Goal: Task Accomplishment & Management: Manage account settings

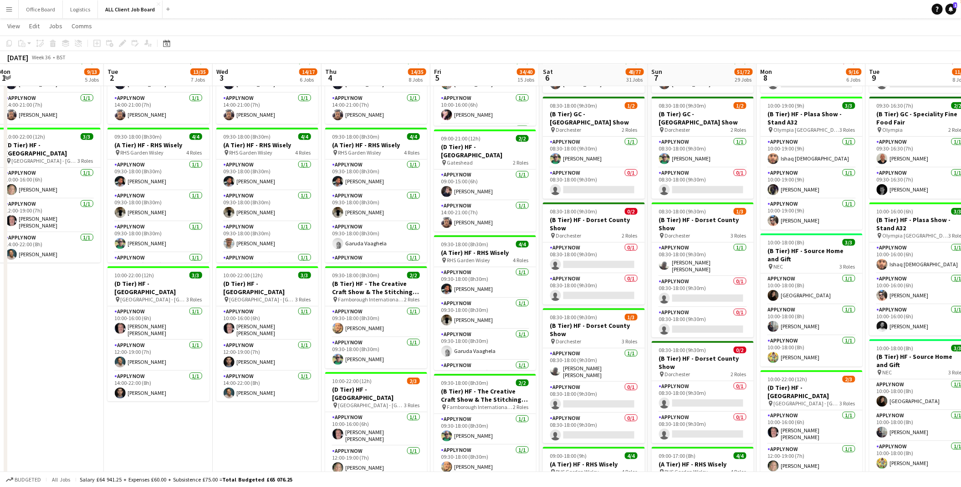
scroll to position [21, 0]
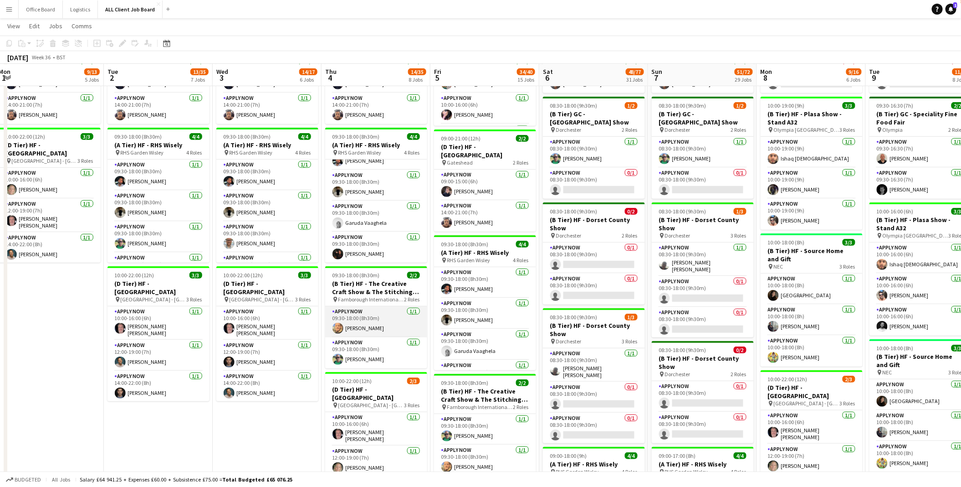
click at [376, 324] on app-card-role "APPLY NOW [DATE] 09:30-18:00 (8h30m) [PERSON_NAME]" at bounding box center [376, 321] width 102 height 31
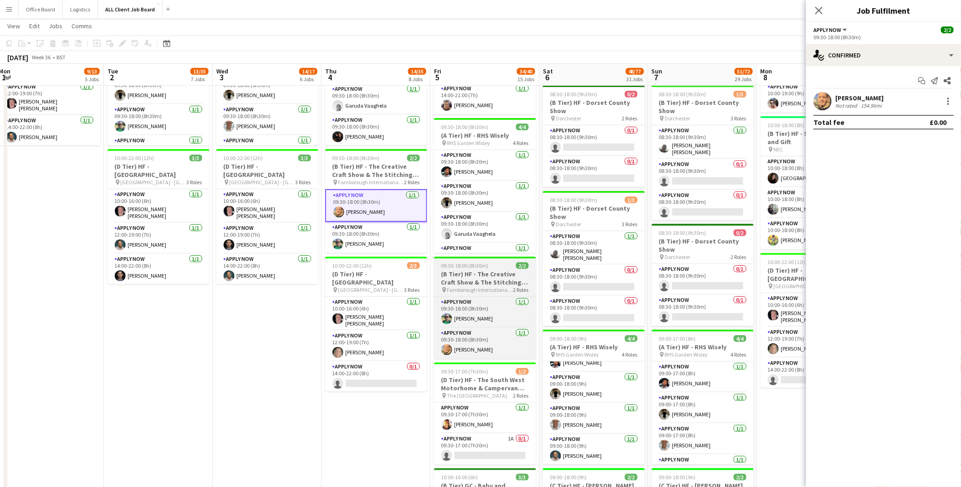
scroll to position [373, 0]
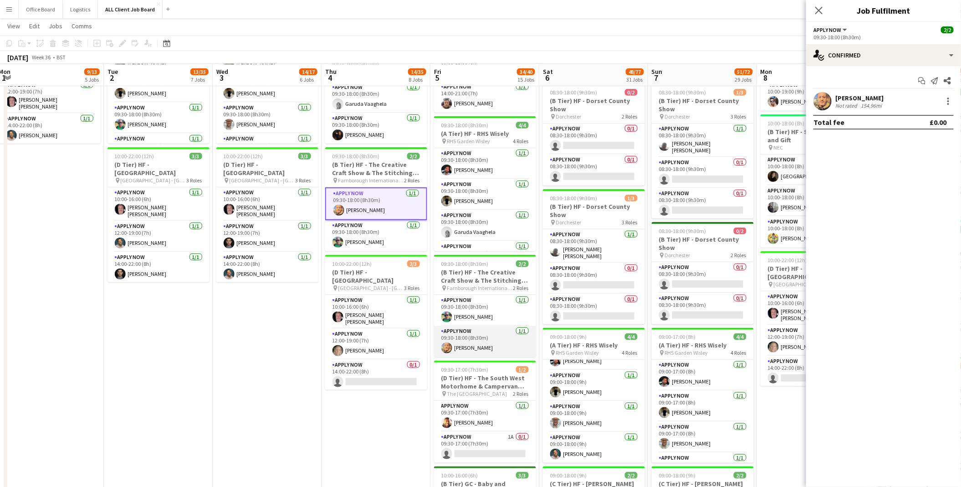
click at [470, 349] on app-card-role "APPLY NOW [DATE] 09:30-18:00 (8h30m) [PERSON_NAME]" at bounding box center [485, 341] width 102 height 31
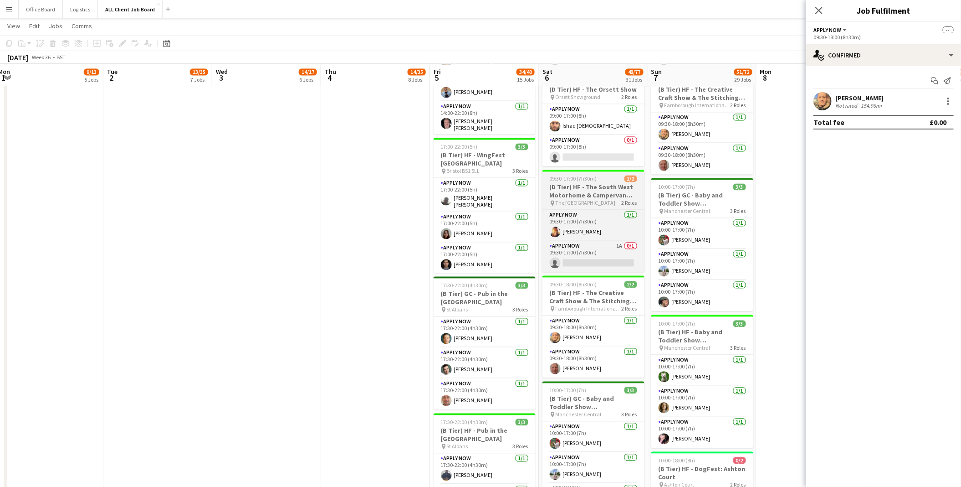
scroll to position [987, 0]
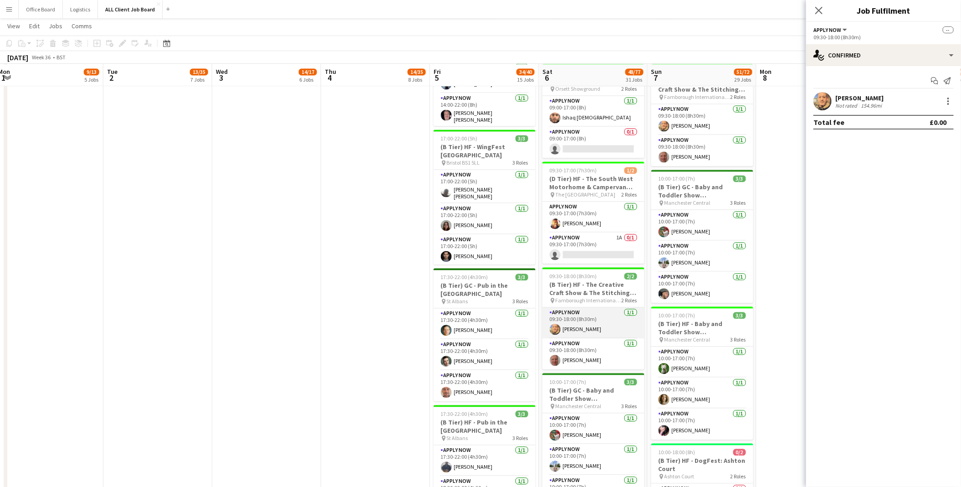
click at [578, 319] on app-card-role "APPLY NOW [DATE] 09:30-18:00 (8h30m) [PERSON_NAME]" at bounding box center [594, 322] width 102 height 31
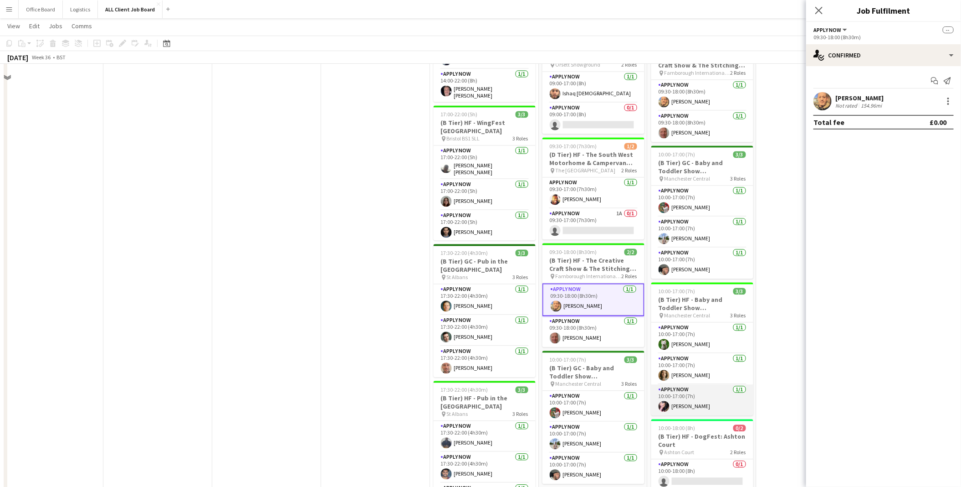
scroll to position [917, 0]
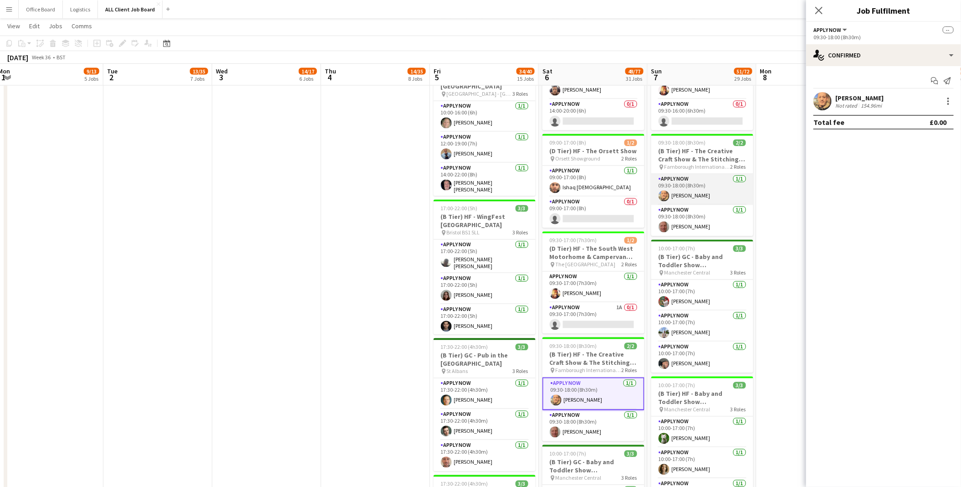
click at [694, 194] on app-card-role "APPLY NOW [DATE] 09:30-18:00 (8h30m) [PERSON_NAME]" at bounding box center [703, 189] width 102 height 31
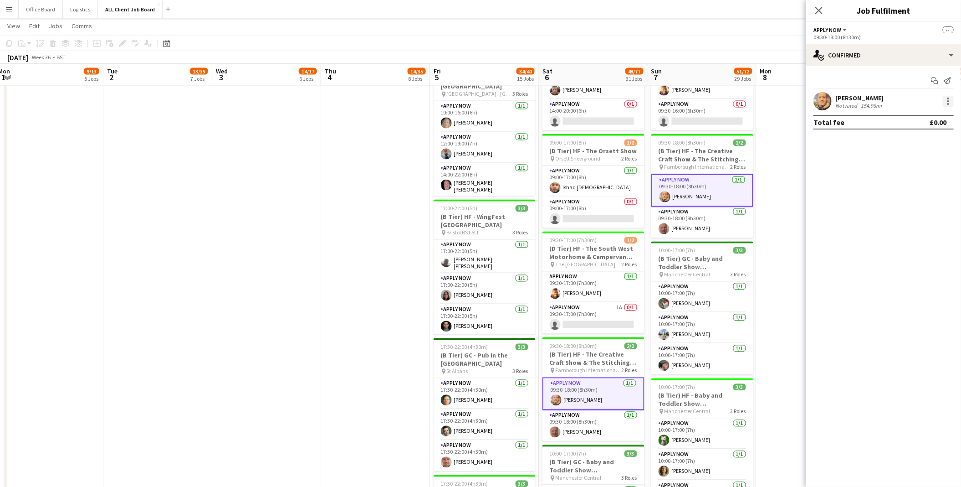
click at [950, 96] on div at bounding box center [948, 101] width 11 height 11
click at [910, 183] on span "Remove" at bounding box center [904, 184] width 27 height 8
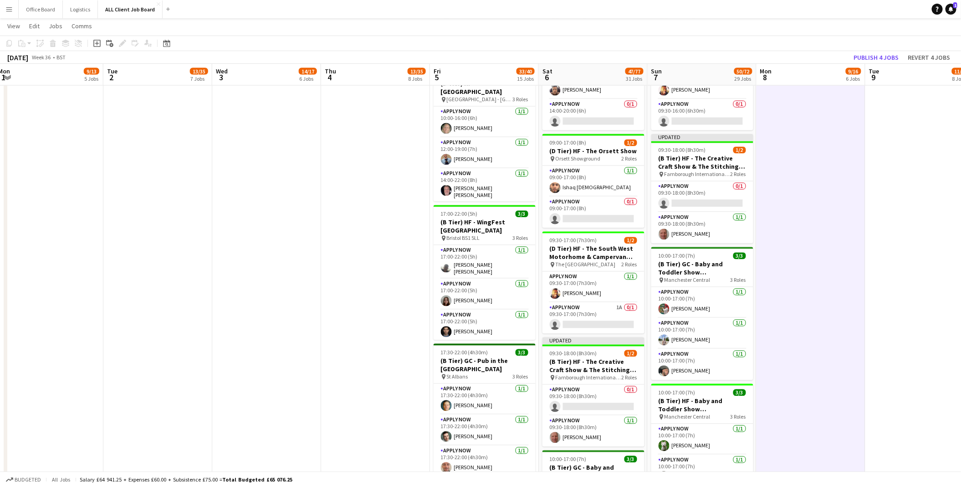
click at [878, 64] on app-board-header-date "Tue 9 11/36 8 Jobs" at bounding box center [920, 75] width 109 height 22
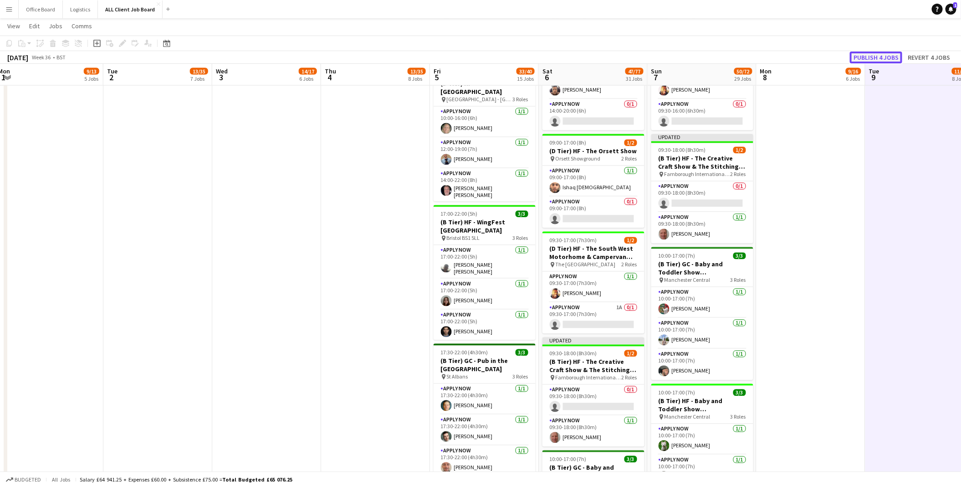
click at [886, 56] on button "Publish 4 jobs" at bounding box center [876, 57] width 52 height 12
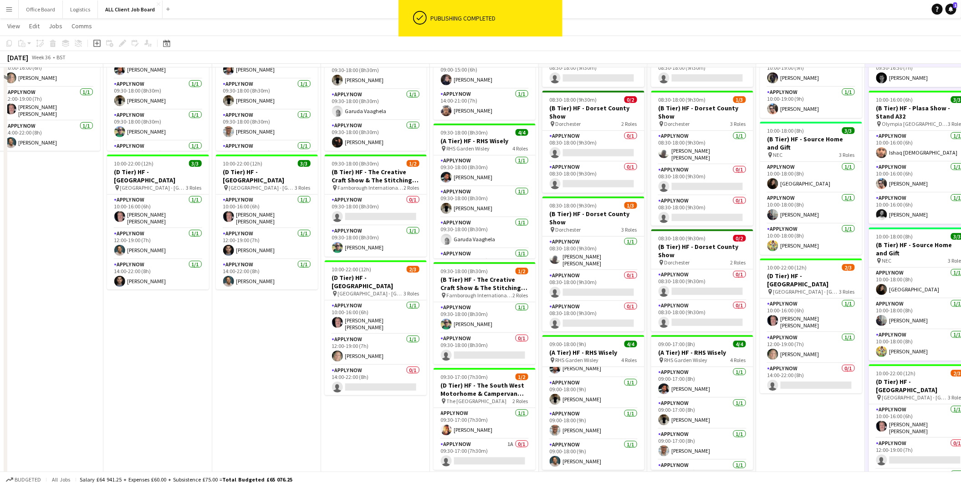
scroll to position [246, 0]
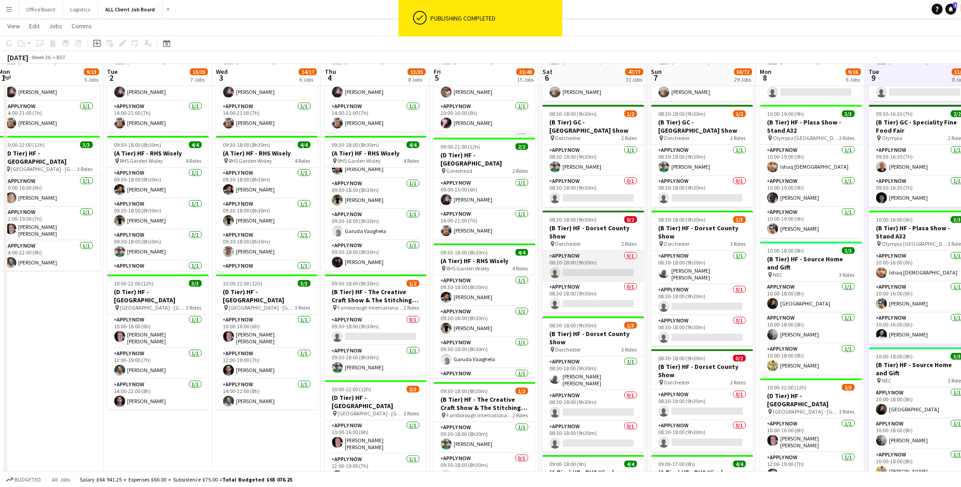
click at [568, 257] on app-card-role "APPLY NOW 0/1 08:30-18:00 (9h30m) single-neutral-actions" at bounding box center [594, 266] width 102 height 31
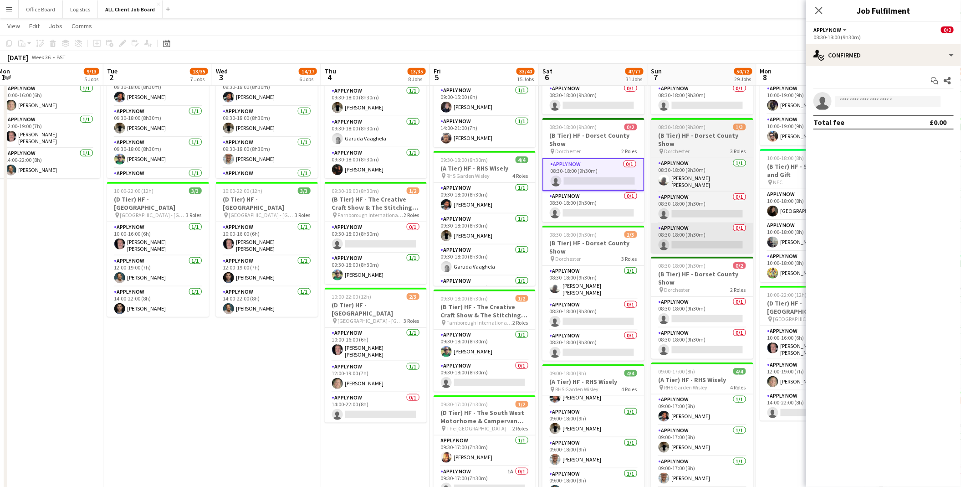
scroll to position [338, 0]
click at [687, 312] on app-card-role "APPLY NOW 0/1 08:30-18:00 (9h30m) single-neutral-actions" at bounding box center [703, 313] width 102 height 31
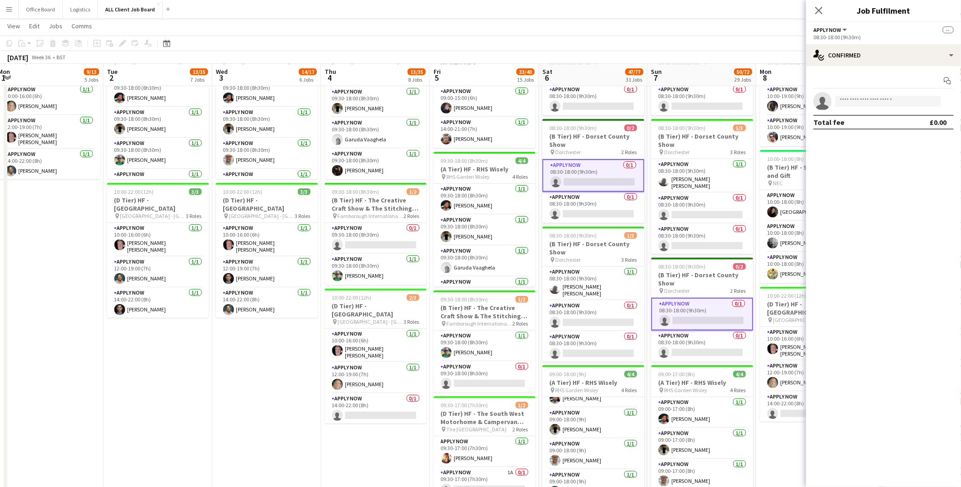
click at [699, 310] on app-card-role "APPLY NOW 0/1 08:30-18:00 (9h30m) single-neutral-actions" at bounding box center [703, 314] width 102 height 33
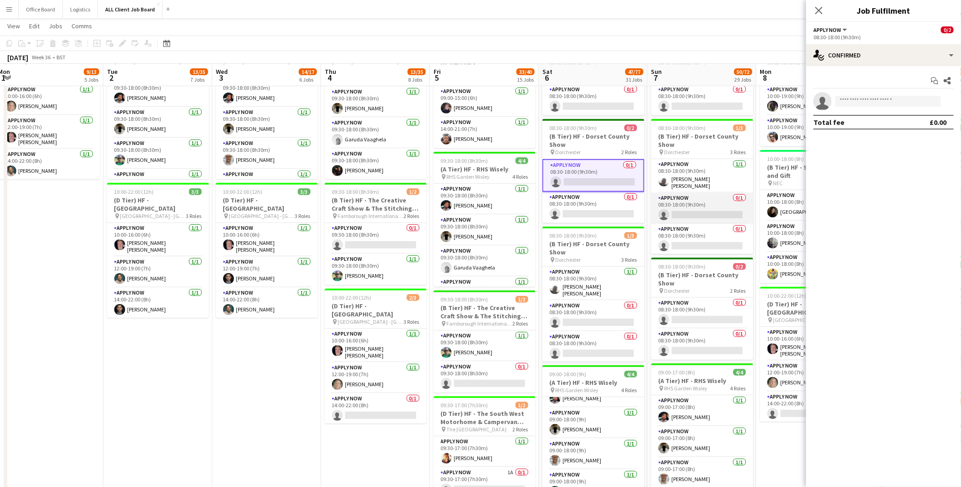
click at [709, 198] on app-card-role "APPLY NOW 0/1 08:30-18:00 (9h30m) single-neutral-actions" at bounding box center [703, 208] width 102 height 31
click at [873, 102] on input at bounding box center [889, 101] width 106 height 11
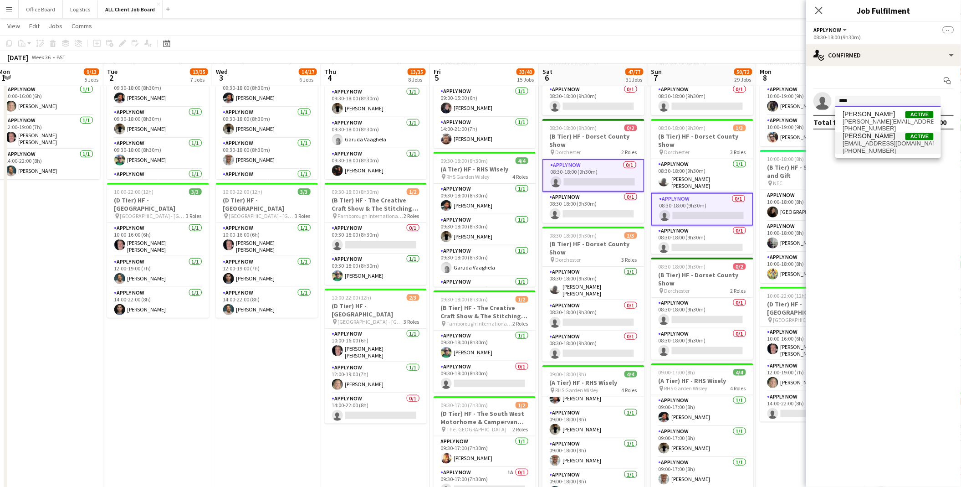
type input "****"
click at [874, 148] on span "[PHONE_NUMBER]" at bounding box center [888, 150] width 91 height 7
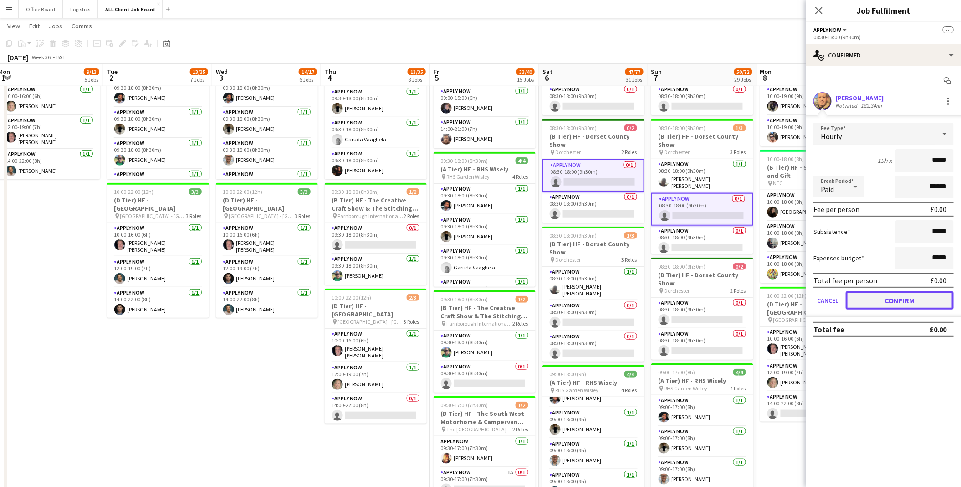
click at [889, 300] on button "Confirm" at bounding box center [900, 300] width 108 height 18
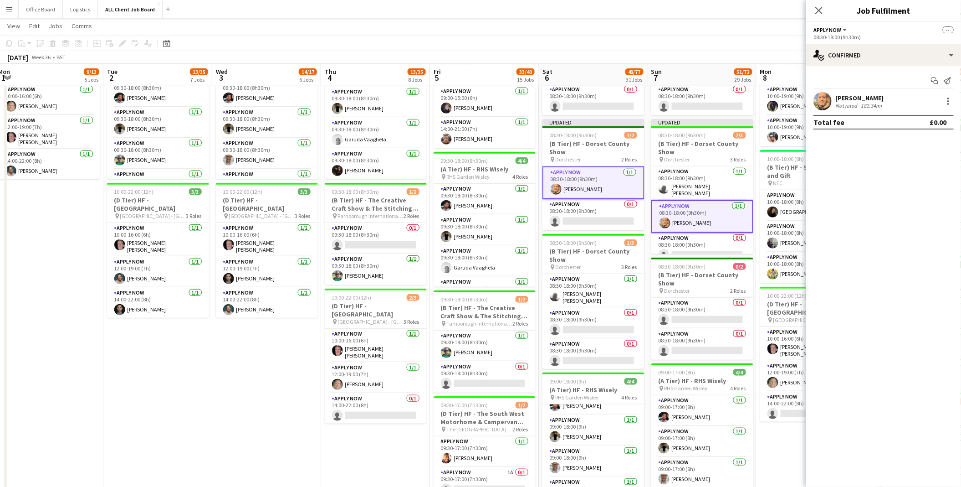
click at [769, 46] on app-toolbar "Copy Paste Paste Command V Paste with crew Command Shift V Paste linked Job [GE…" at bounding box center [480, 43] width 961 height 15
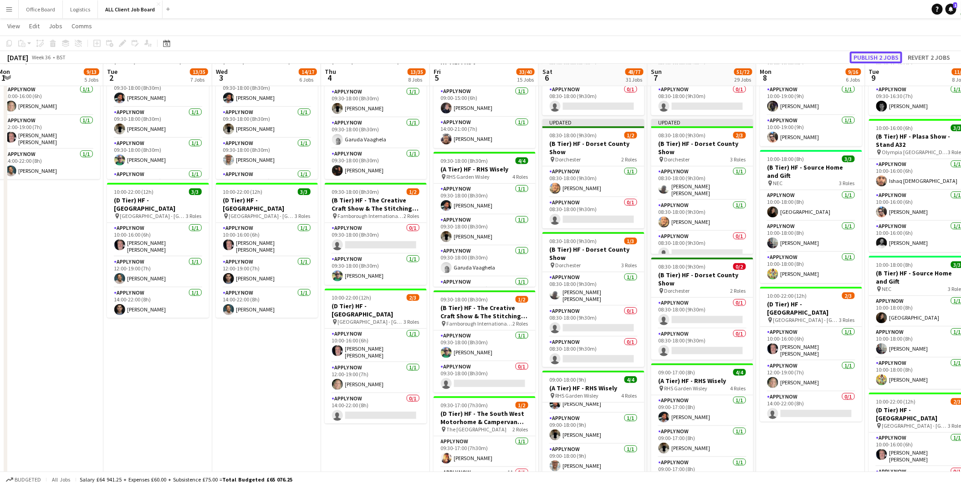
click at [886, 55] on button "Publish 2 jobs" at bounding box center [876, 57] width 52 height 12
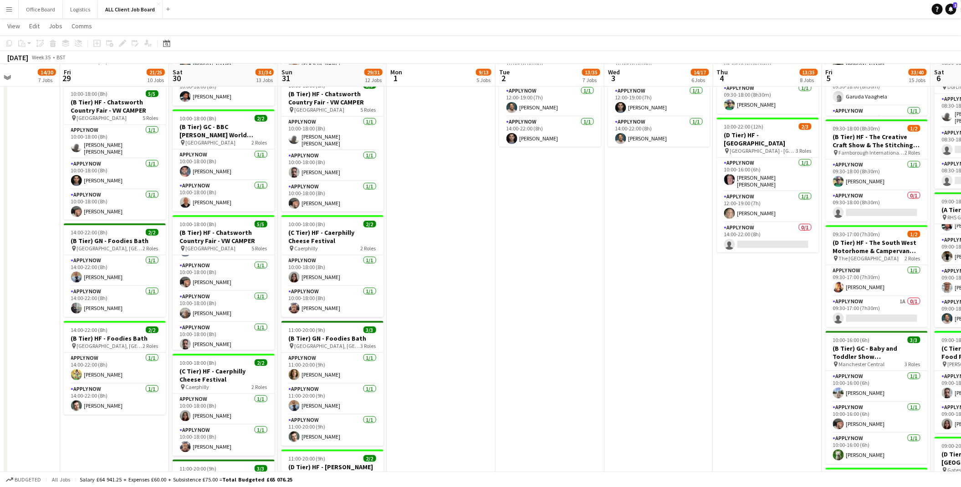
scroll to position [509, 0]
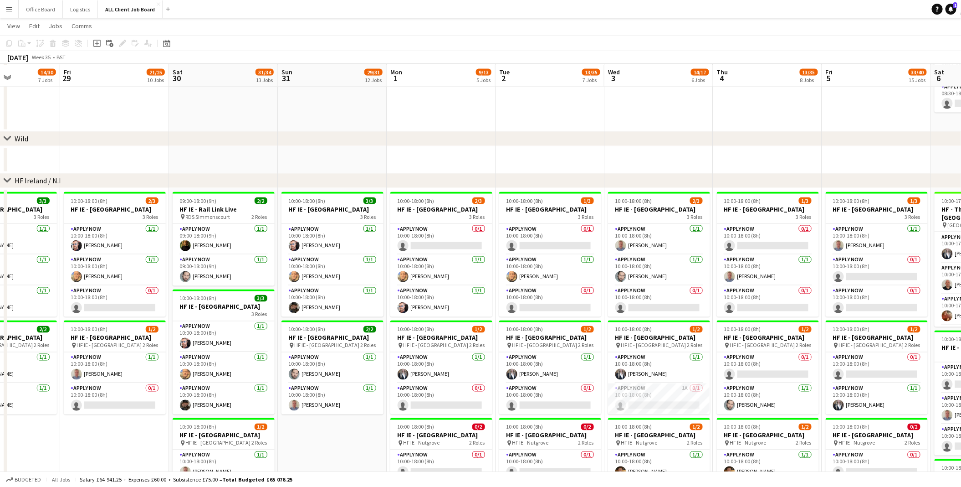
scroll to position [2678, 0]
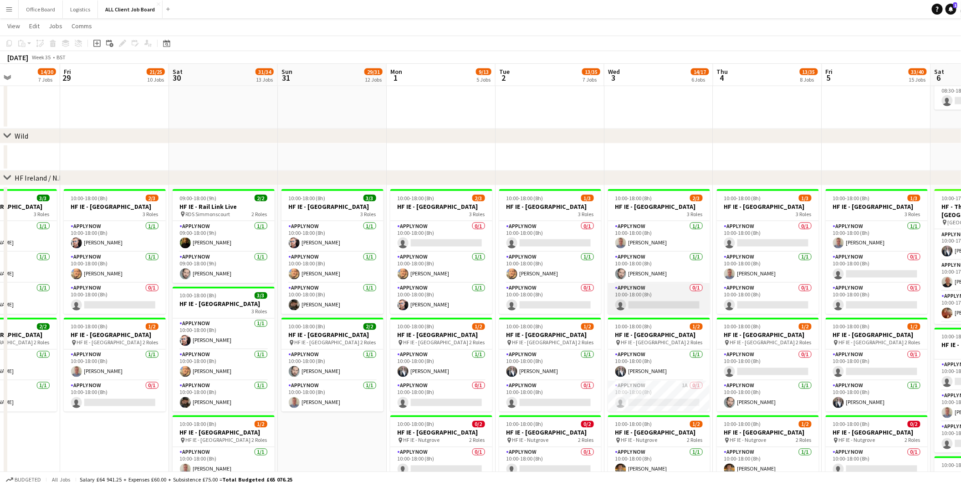
click at [665, 294] on app-card-role "APPLY NOW 0/1 10:00-18:00 (8h) single-neutral-actions" at bounding box center [659, 298] width 102 height 31
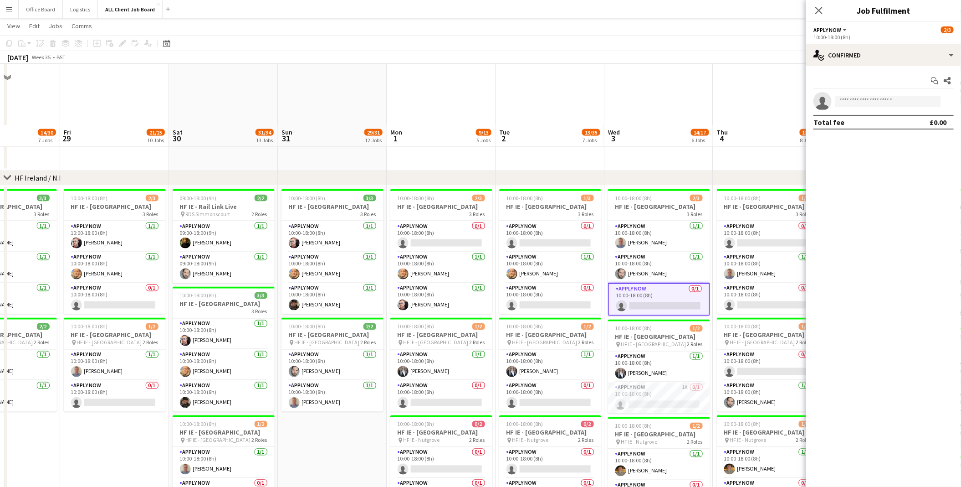
scroll to position [2758, 0]
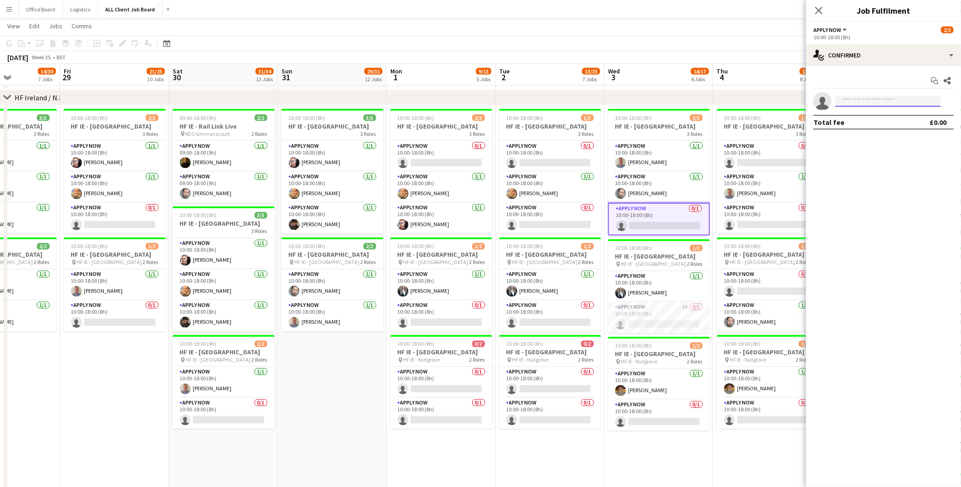
click at [865, 100] on input at bounding box center [889, 101] width 106 height 11
type input "****"
click at [882, 146] on span "[EMAIL_ADDRESS][DOMAIN_NAME]" at bounding box center [888, 143] width 91 height 7
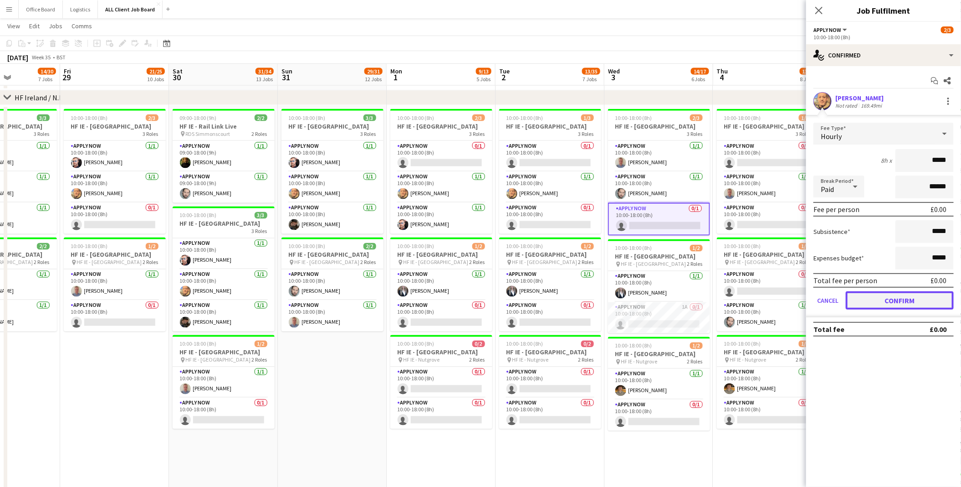
click at [881, 298] on button "Confirm" at bounding box center [900, 300] width 108 height 18
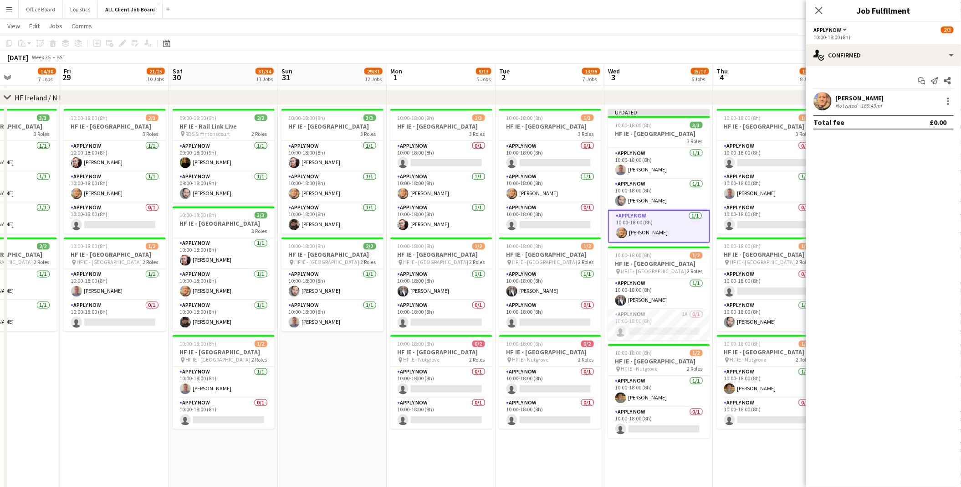
click at [754, 51] on div "[DATE] Week 35 • BST Publish 1 job Revert 1 job" at bounding box center [480, 57] width 961 height 13
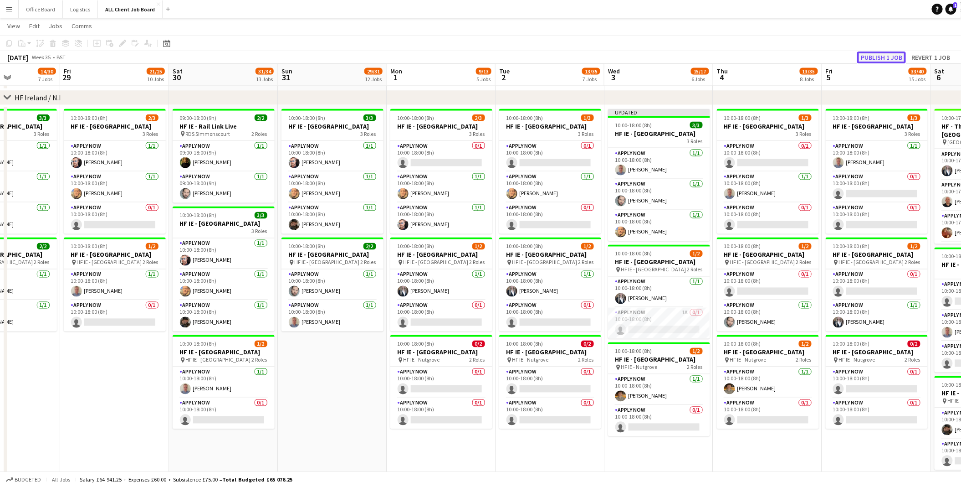
click at [886, 59] on button "Publish 1 job" at bounding box center [882, 57] width 49 height 12
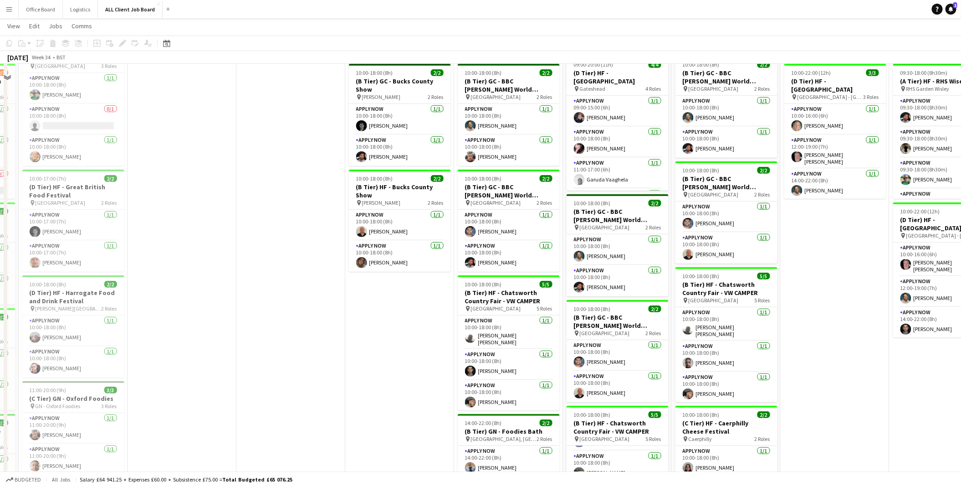
scroll to position [176, 0]
